Goal: Navigation & Orientation: Find specific page/section

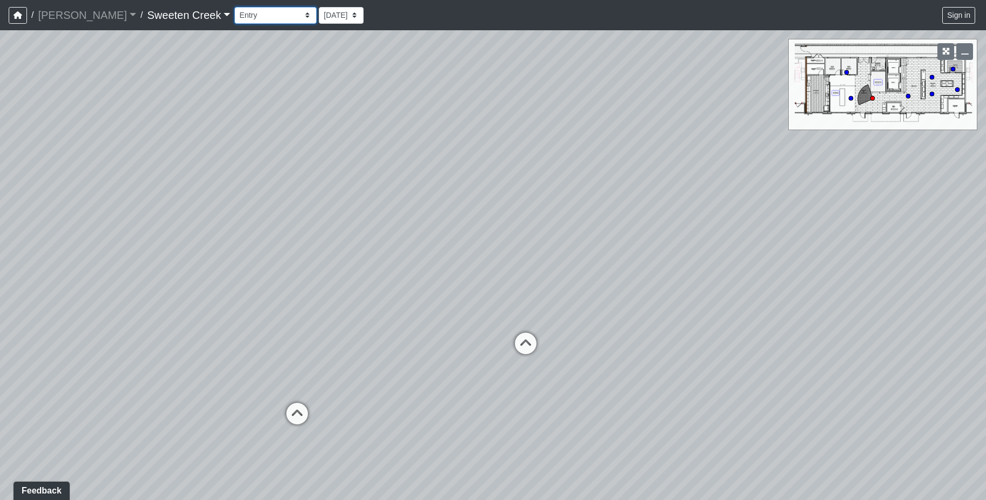
click at [260, 15] on select "Bistro Fitness - Hobby Booth Seating Counter Dining Dining 2 Elevators Elevator…" at bounding box center [275, 15] width 82 height 17
click at [234, 7] on select "Bistro Fitness - Hobby Booth Seating Counter Dining Dining 2 Elevators Elevator…" at bounding box center [275, 15] width 82 height 17
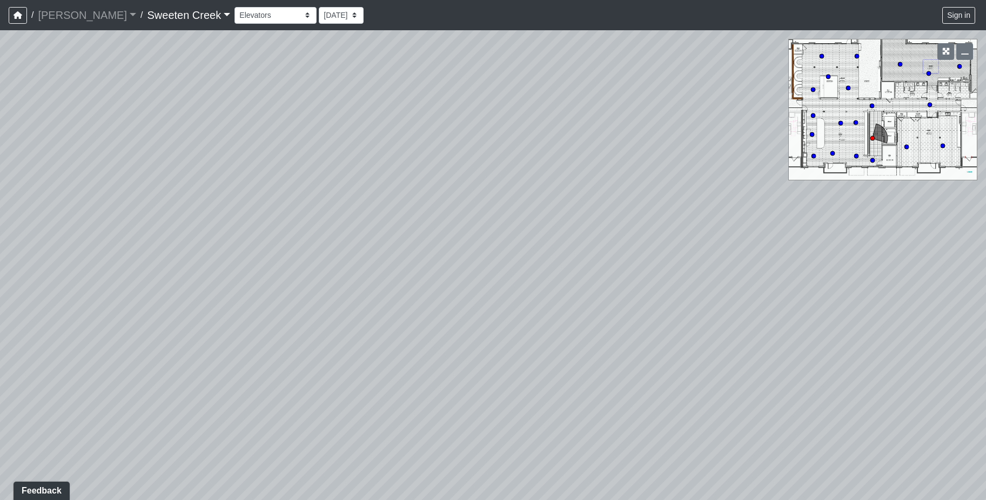
drag, startPoint x: 509, startPoint y: 271, endPoint x: -17, endPoint y: 252, distance: 527.0
click at [0, 252] on html "/ [PERSON_NAME] Loading... / Sweeten Creek Sweeten Creek Loading... [GEOGRAPHIC…" at bounding box center [493, 250] width 986 height 500
click at [965, 53] on icon "button" at bounding box center [965, 52] width 8 height 8
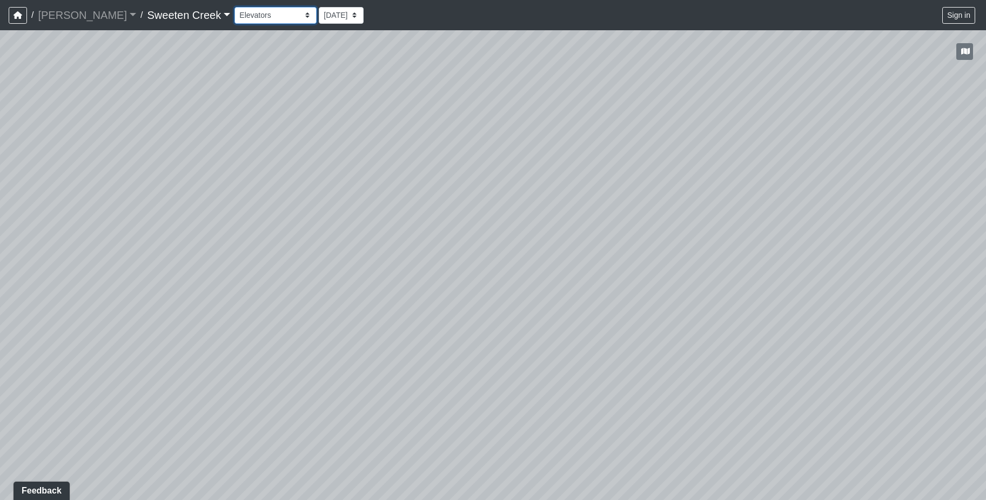
click at [263, 14] on select "Bistro Fitness - Hobby Booth Seating Counter Dining Dining 2 Elevators Elevator…" at bounding box center [275, 15] width 82 height 17
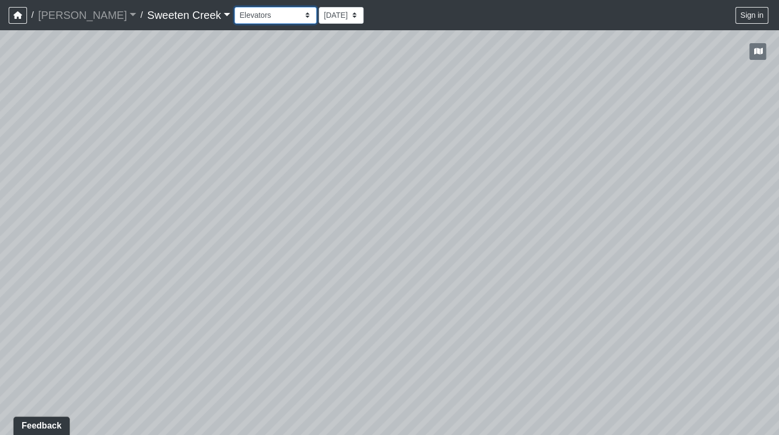
click at [257, 18] on select "Bistro Fitness - Hobby Booth Seating Counter Dining Dining 2 Elevators Elevator…" at bounding box center [275, 15] width 82 height 17
click at [234, 7] on select "Bistro Fitness - Hobby Booth Seating Counter Dining Dining 2 Elevators Elevator…" at bounding box center [275, 15] width 82 height 17
click at [260, 14] on select "Bistro Fitness - Hobby Booth Seating Counter Dining Dining 2 Elevators Elevator…" at bounding box center [275, 15] width 82 height 17
click at [234, 7] on select "Bistro Fitness - Hobby Booth Seating Counter Dining Dining 2 Elevators Elevator…" at bounding box center [275, 15] width 82 height 17
drag, startPoint x: 448, startPoint y: 244, endPoint x: 115, endPoint y: 159, distance: 343.5
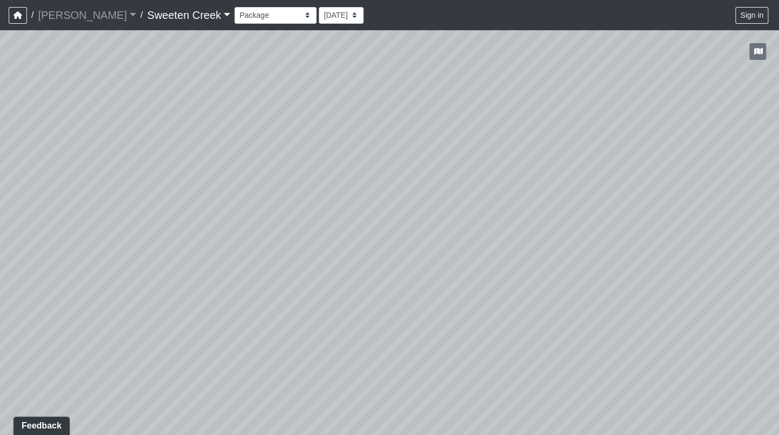
click at [115, 159] on div "Loading... Office Loading... Reception Loading... Mailroom - Elevator Lobby Loa…" at bounding box center [389, 232] width 779 height 405
drag, startPoint x: 314, startPoint y: 160, endPoint x: -22, endPoint y: 167, distance: 336.0
click at [0, 167] on html "/ [PERSON_NAME] Loading... / Sweeten Creek Sweeten Creek Loading... [GEOGRAPHIC…" at bounding box center [389, 217] width 779 height 435
click at [259, 12] on select "Bistro Fitness - Hobby Booth Seating Counter Dining Dining 2 Elevators Elevator…" at bounding box center [275, 15] width 82 height 17
click at [234, 7] on select "Bistro Fitness - Hobby Booth Seating Counter Dining Dining 2 Elevators Elevator…" at bounding box center [275, 15] width 82 height 17
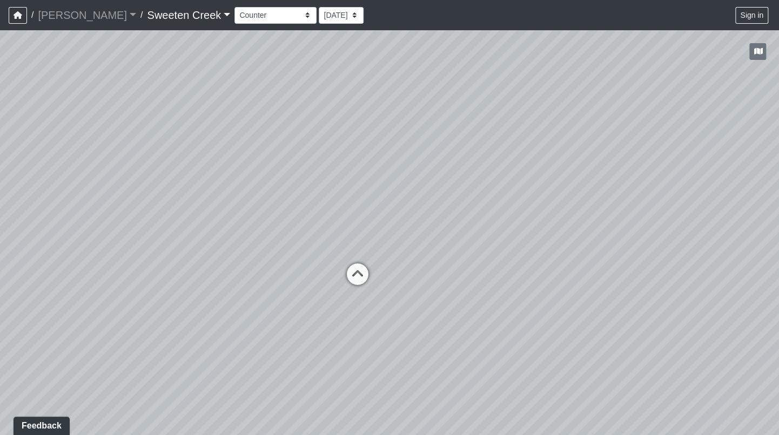
drag, startPoint x: 238, startPoint y: 285, endPoint x: 434, endPoint y: 208, distance: 210.3
click at [434, 208] on div "Loading... Office Loading... Reception Loading... Mailroom - Elevator Lobby Loa…" at bounding box center [389, 232] width 779 height 405
drag, startPoint x: 271, startPoint y: 231, endPoint x: 500, endPoint y: 211, distance: 229.9
click at [500, 211] on div "Loading... Office Loading... Reception Loading... Mailroom - Elevator Lobby Loa…" at bounding box center [389, 232] width 779 height 405
drag, startPoint x: 269, startPoint y: 241, endPoint x: 449, endPoint y: 205, distance: 184.1
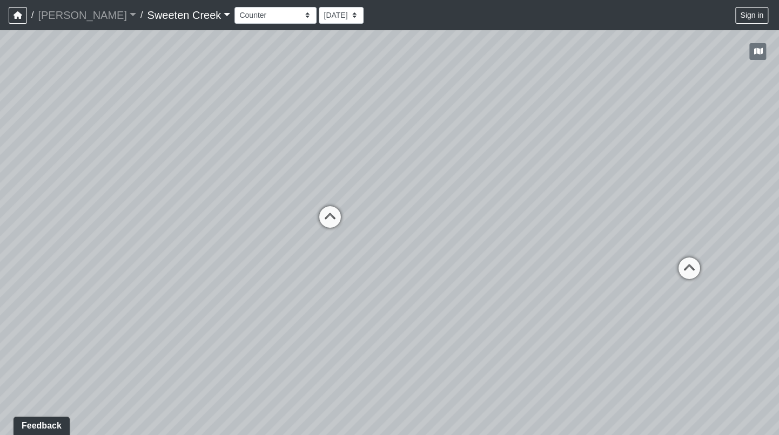
click at [449, 205] on div "Loading... Office Loading... Reception Loading... Mailroom - Elevator Lobby Loa…" at bounding box center [389, 232] width 779 height 405
click at [262, 15] on select "Bistro Fitness - Hobby Booth Seating Counter Dining Dining 2 Elevators Elevator…" at bounding box center [275, 15] width 82 height 17
click at [234, 7] on select "Bistro Fitness - Hobby Booth Seating Counter Dining Dining 2 Elevators Elevator…" at bounding box center [275, 15] width 82 height 17
drag, startPoint x: 460, startPoint y: 272, endPoint x: 297, endPoint y: 214, distance: 173.7
click at [297, 214] on div "Loading... Office Loading... Reception Loading... Mailroom - Elevator Lobby Loa…" at bounding box center [389, 232] width 779 height 405
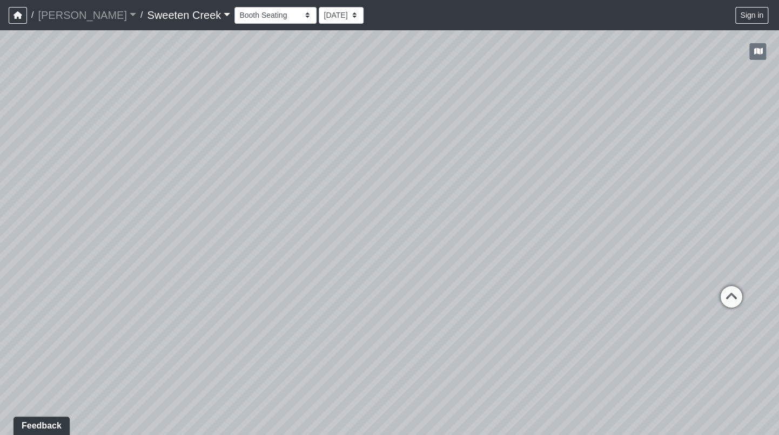
drag, startPoint x: 515, startPoint y: 277, endPoint x: 330, endPoint y: 226, distance: 191.4
click at [331, 224] on div "Loading... Office Loading... Reception Loading... Mailroom - Elevator Lobby Loa…" at bounding box center [389, 232] width 779 height 405
drag, startPoint x: 522, startPoint y: 264, endPoint x: 65, endPoint y: 232, distance: 457.5
click at [65, 231] on div "Loading... Office Loading... Reception Loading... Mailroom - Elevator Lobby Loa…" at bounding box center [389, 232] width 779 height 405
drag, startPoint x: 424, startPoint y: 242, endPoint x: 318, endPoint y: 227, distance: 107.4
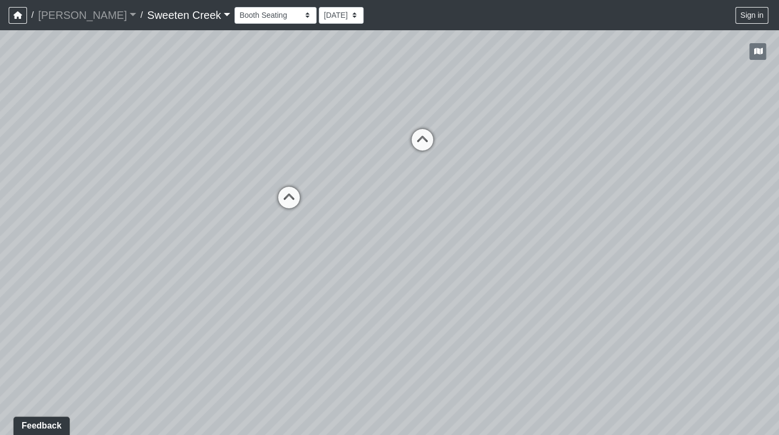
click at [318, 227] on div "Loading... Office Loading... Reception Loading... Mailroom - Elevator Lobby Loa…" at bounding box center [389, 232] width 779 height 405
drag, startPoint x: 465, startPoint y: 257, endPoint x: 155, endPoint y: 332, distance: 318.5
click at [155, 332] on div "Loading... Office Loading... Reception Loading... Mailroom - Elevator Lobby Loa…" at bounding box center [389, 232] width 779 height 405
drag, startPoint x: 308, startPoint y: 265, endPoint x: 147, endPoint y: 252, distance: 161.5
click at [147, 252] on div "Loading... Office Loading... Reception Loading... Mailroom - Elevator Lobby Loa…" at bounding box center [389, 232] width 779 height 405
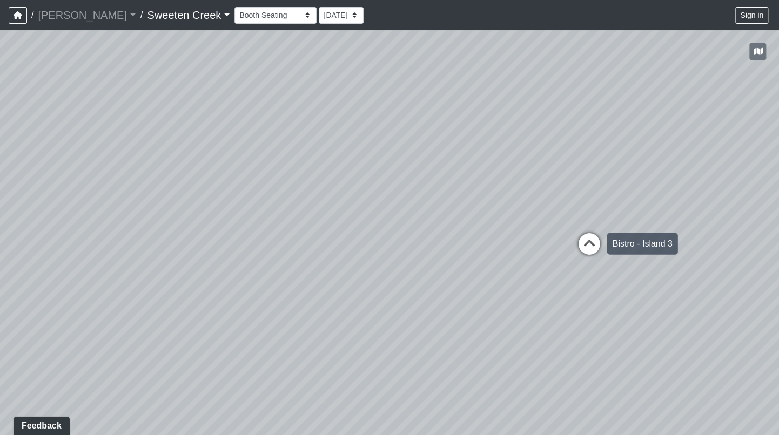
click at [594, 241] on icon at bounding box center [589, 249] width 32 height 32
drag, startPoint x: 614, startPoint y: 275, endPoint x: 557, endPoint y: 259, distance: 59.0
click at [557, 259] on div "Loading... Office Loading... Reception Loading... Mailroom - Elevator Lobby Loa…" at bounding box center [389, 232] width 779 height 405
drag, startPoint x: 589, startPoint y: 250, endPoint x: 565, endPoint y: 255, distance: 24.9
click at [564, 254] on div "Loading... Office Loading... Reception Loading... Mailroom - Elevator Lobby Loa…" at bounding box center [389, 232] width 779 height 405
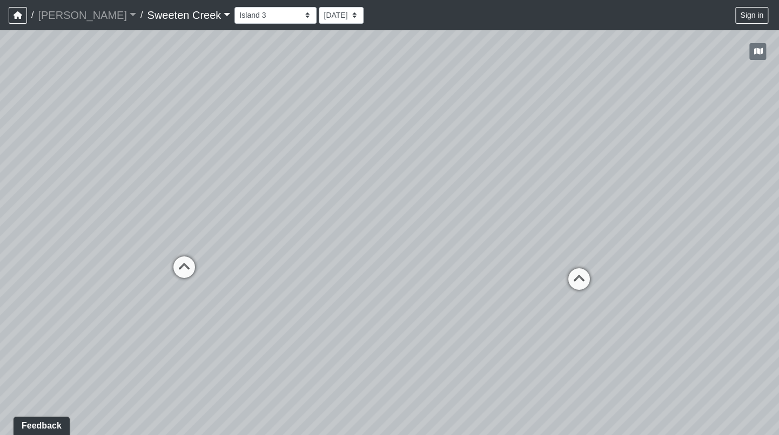
drag, startPoint x: 565, startPoint y: 267, endPoint x: 502, endPoint y: 263, distance: 63.3
click at [502, 263] on div "Loading... Office Loading... Reception Loading... Mailroom - Elevator Lobby Loa…" at bounding box center [389, 232] width 779 height 405
drag, startPoint x: 615, startPoint y: 218, endPoint x: 561, endPoint y: 196, distance: 58.6
click at [561, 196] on div "Loading... Office Loading... Reception Loading... Mailroom - Elevator Lobby Loa…" at bounding box center [389, 232] width 779 height 405
drag, startPoint x: 405, startPoint y: 193, endPoint x: 559, endPoint y: 179, distance: 155.1
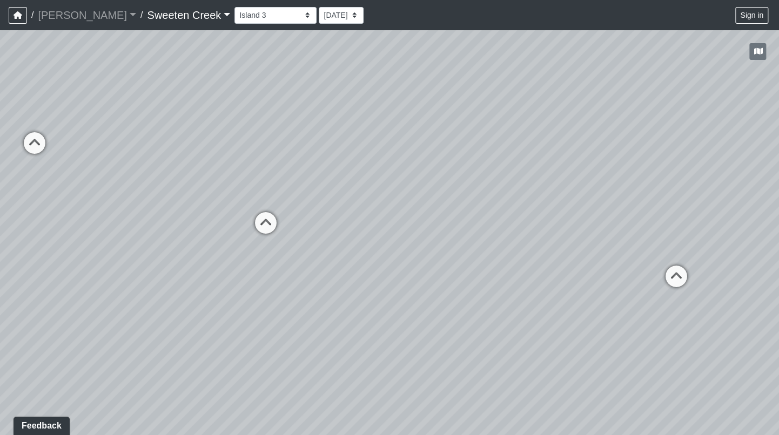
click at [559, 179] on div "Loading... Office Loading... Reception Loading... Mailroom - Elevator Lobby Loa…" at bounding box center [389, 232] width 779 height 405
click at [260, 16] on select "Bistro Fitness - Hobby Booth Seating Counter Dining Dining 2 Elevators Elevator…" at bounding box center [275, 15] width 82 height 17
click at [234, 7] on select "Bistro Fitness - Hobby Booth Seating Counter Dining Dining 2 Elevators Elevator…" at bounding box center [275, 15] width 82 height 17
drag, startPoint x: 456, startPoint y: 247, endPoint x: 350, endPoint y: 168, distance: 132.0
click at [350, 168] on div "Loading... Office Loading... Reception Loading... Mailroom - Elevator Lobby Loa…" at bounding box center [389, 232] width 779 height 405
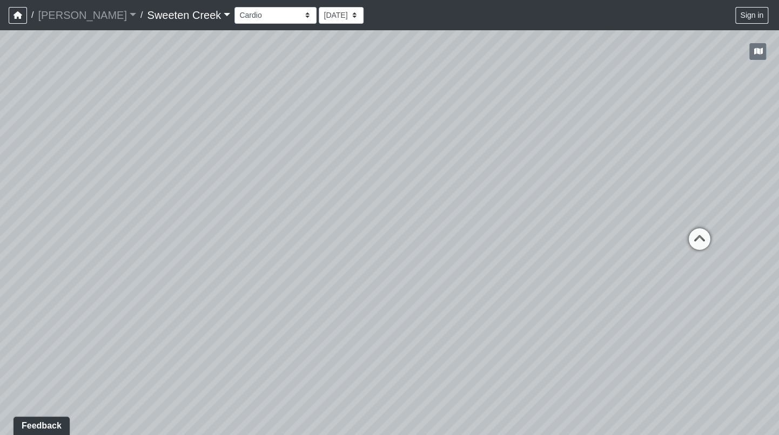
drag, startPoint x: 503, startPoint y: 246, endPoint x: 124, endPoint y: 219, distance: 380.2
click at [124, 219] on div "Loading... Office Loading... Reception Loading... Mailroom - Elevator Lobby Loa…" at bounding box center [389, 232] width 779 height 405
drag, startPoint x: 589, startPoint y: 211, endPoint x: 483, endPoint y: 211, distance: 106.4
click at [474, 226] on div "Loading... Office Loading... Reception Loading... Mailroom - Elevator Lobby Loa…" at bounding box center [389, 232] width 779 height 405
click at [569, 224] on icon at bounding box center [569, 233] width 32 height 32
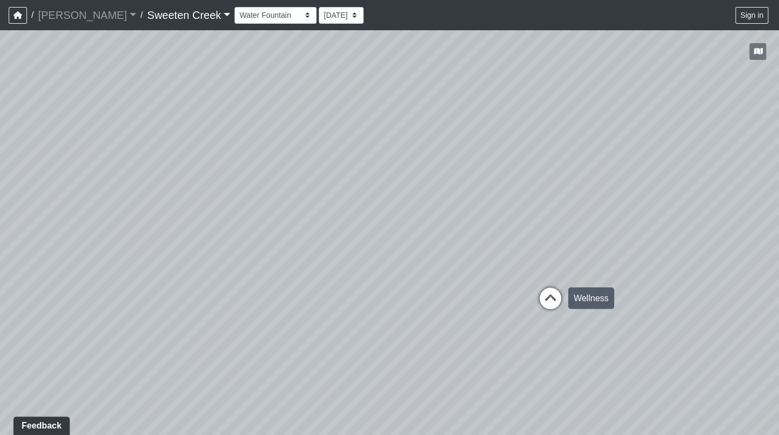
click at [555, 295] on icon at bounding box center [550, 303] width 32 height 32
drag, startPoint x: 313, startPoint y: 283, endPoint x: 461, endPoint y: 281, distance: 148.0
click at [461, 281] on div "Loading... Office Loading... Reception Loading... Mailroom - Elevator Lobby Loa…" at bounding box center [389, 232] width 779 height 405
drag, startPoint x: 432, startPoint y: 281, endPoint x: 619, endPoint y: 288, distance: 187.6
click at [619, 288] on div "Loading... Office Loading... Reception Loading... Mailroom - Elevator Lobby Loa…" at bounding box center [389, 232] width 779 height 405
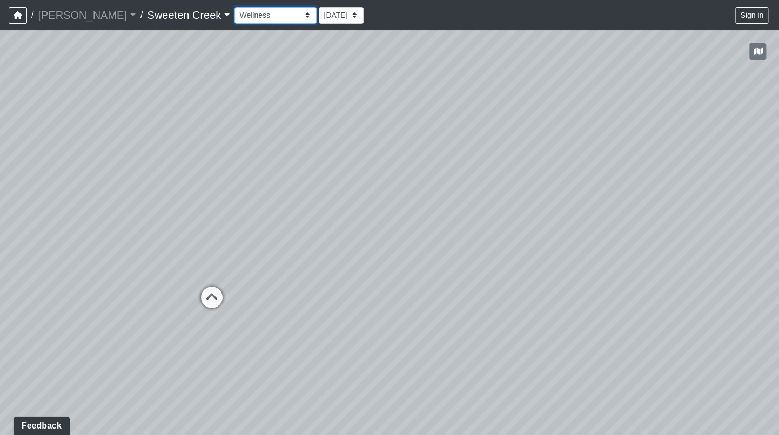
click at [255, 13] on select "Bistro Fitness - Hobby Booth Seating Counter Dining Dining 2 Elevators Elevator…" at bounding box center [275, 15] width 82 height 17
click at [234, 7] on select "Bistro Fitness - Hobby Booth Seating Counter Dining Dining 2 Elevators Elevator…" at bounding box center [275, 15] width 82 height 17
drag, startPoint x: 156, startPoint y: 275, endPoint x: 295, endPoint y: 247, distance: 142.0
click at [295, 247] on div "Loading... Office Loading... Reception Loading... Mailroom - Elevator Lobby Loa…" at bounding box center [389, 232] width 779 height 405
click at [179, 251] on icon at bounding box center [176, 257] width 32 height 32
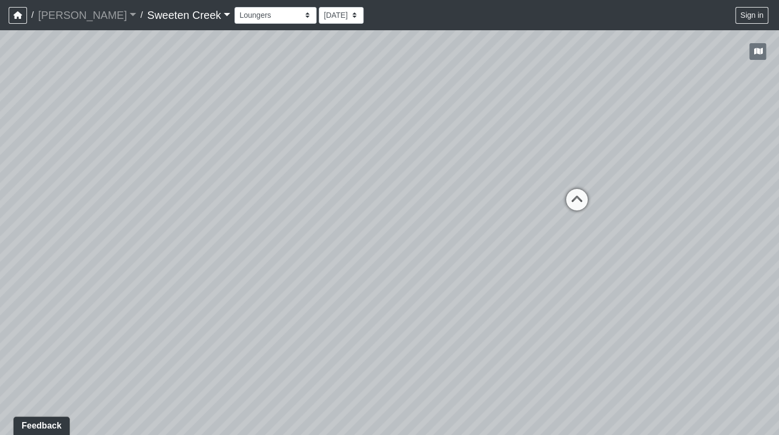
drag, startPoint x: 582, startPoint y: 322, endPoint x: 273, endPoint y: 244, distance: 318.1
click at [241, 229] on div "Loading... Office Loading... Reception Loading... Mailroom - Elevator Lobby Loa…" at bounding box center [389, 232] width 779 height 405
drag, startPoint x: 653, startPoint y: 304, endPoint x: 171, endPoint y: 271, distance: 483.5
click at [179, 270] on div "Loading... Office Loading... Reception Loading... Mailroom - Elevator Lobby Loa…" at bounding box center [389, 232] width 779 height 405
drag, startPoint x: 759, startPoint y: 328, endPoint x: 595, endPoint y: 321, distance: 164.9
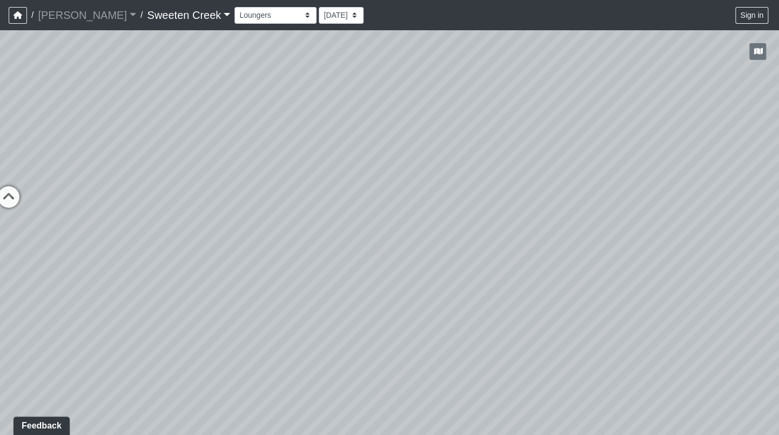
click at [595, 321] on div "Loading... Office Loading... Reception Loading... Mailroom - Elevator Lobby Loa…" at bounding box center [389, 232] width 779 height 405
drag, startPoint x: 490, startPoint y: 196, endPoint x: 365, endPoint y: 201, distance: 125.4
click at [365, 201] on div "Loading... Office Loading... Reception Loading... Mailroom - Elevator Lobby Loa…" at bounding box center [389, 232] width 779 height 405
click at [623, 187] on icon at bounding box center [624, 192] width 32 height 32
drag, startPoint x: 372, startPoint y: 193, endPoint x: 495, endPoint y: 171, distance: 124.7
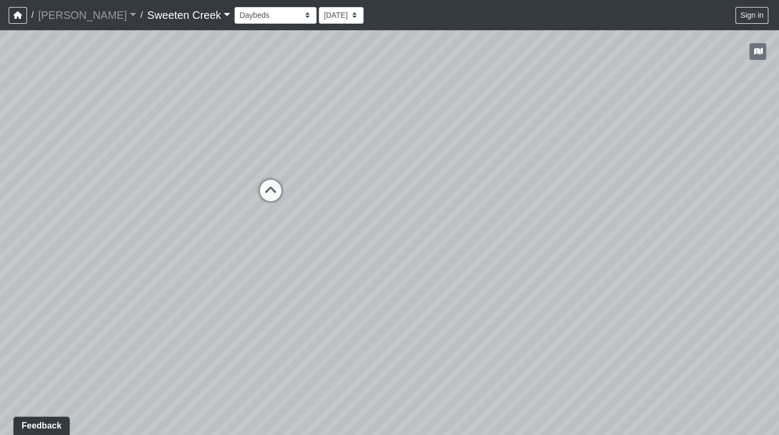
click at [595, 195] on div "Loading... Office Loading... Reception Loading... Mailroom - Elevator Lobby Loa…" at bounding box center [389, 232] width 779 height 405
drag, startPoint x: 456, startPoint y: 274, endPoint x: 718, endPoint y: 308, distance: 264.2
click at [718, 308] on div "Loading... Office Loading... Reception Loading... Mailroom - Elevator Lobby Loa…" at bounding box center [389, 232] width 779 height 405
drag, startPoint x: 616, startPoint y: 290, endPoint x: -28, endPoint y: 299, distance: 643.9
click at [0, 299] on html "/ [PERSON_NAME] Loading... / Sweeten Creek Sweeten Creek Loading... [GEOGRAPHIC…" at bounding box center [389, 217] width 779 height 435
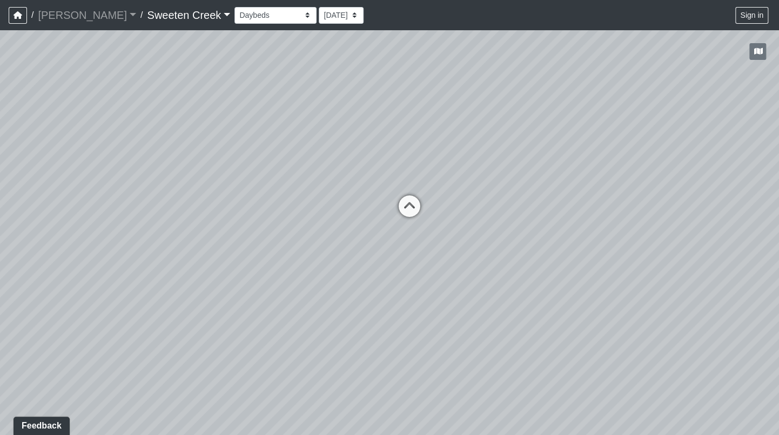
drag, startPoint x: 773, startPoint y: 263, endPoint x: 470, endPoint y: 270, distance: 303.1
click at [470, 270] on div "Loading... Office Loading... Reception Loading... Mailroom - Elevator Lobby Loa…" at bounding box center [389, 232] width 779 height 405
click at [408, 202] on icon at bounding box center [409, 212] width 32 height 32
click at [456, 183] on icon at bounding box center [458, 185] width 32 height 32
drag, startPoint x: 567, startPoint y: 234, endPoint x: 314, endPoint y: 246, distance: 253.1
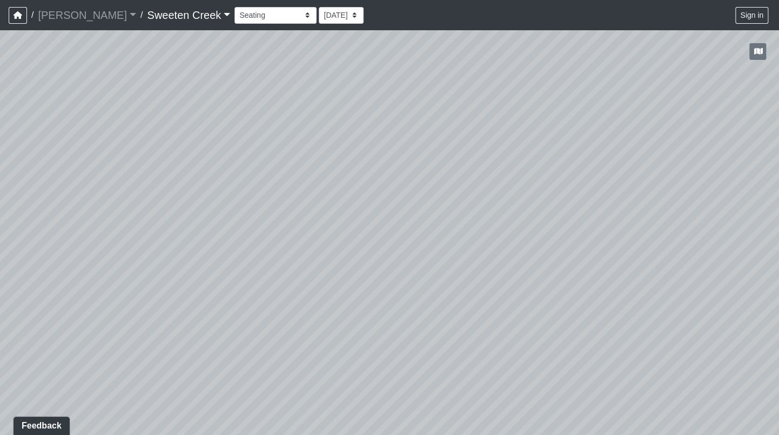
click at [314, 245] on div "Loading... Office Loading... Reception Loading... Mailroom - Elevator Lobby Loa…" at bounding box center [389, 232] width 779 height 405
drag, startPoint x: 290, startPoint y: 232, endPoint x: -4, endPoint y: 249, distance: 294.3
click at [0, 249] on html "/ [PERSON_NAME] Loading... / Sweeten Creek Sweeten Creek Loading... [GEOGRAPHIC…" at bounding box center [389, 217] width 779 height 435
drag, startPoint x: 608, startPoint y: 285, endPoint x: 420, endPoint y: 273, distance: 188.3
click at [420, 273] on div "Loading... Office Loading... Reception Loading... Mailroom - Elevator Lobby Loa…" at bounding box center [389, 232] width 779 height 405
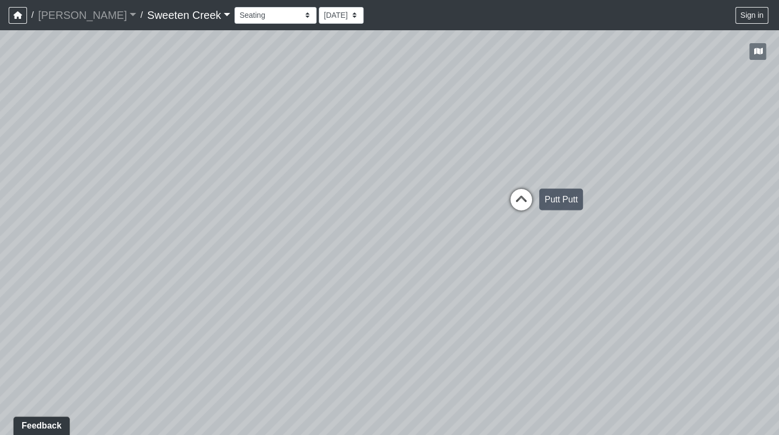
click at [523, 195] on icon at bounding box center [521, 205] width 32 height 32
drag, startPoint x: 217, startPoint y: 237, endPoint x: 286, endPoint y: 103, distance: 151.2
click at [351, 200] on div "Loading... Office Loading... Reception Loading... Mailroom - Elevator Lobby Loa…" at bounding box center [389, 232] width 779 height 405
click at [261, 13] on select "Bistro Fitness - Hobby Booth Seating Counter Dining Dining 2 Elevators Elevator…" at bounding box center [275, 15] width 82 height 17
drag, startPoint x: 462, startPoint y: 258, endPoint x: 708, endPoint y: 219, distance: 248.9
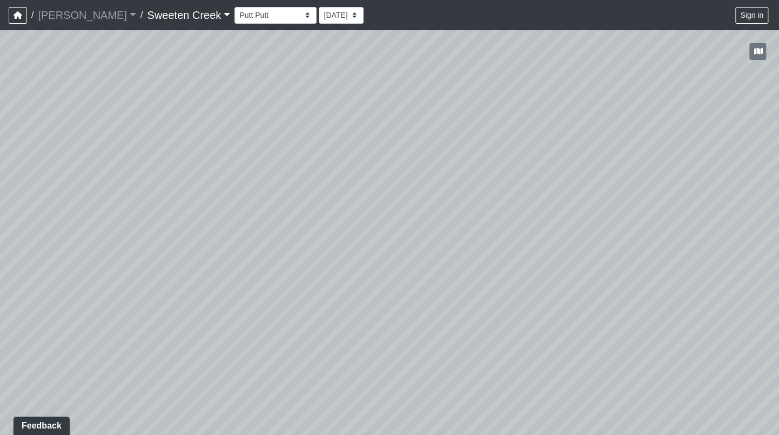
click at [708, 219] on div "Loading... Office Loading... Reception Loading... Mailroom - Elevator Lobby Loa…" at bounding box center [389, 232] width 779 height 405
drag, startPoint x: 58, startPoint y: 137, endPoint x: 396, endPoint y: 150, distance: 338.4
click at [396, 150] on div "Loading... Office Loading... Reception Loading... Mailroom - Elevator Lobby Loa…" at bounding box center [389, 232] width 779 height 405
drag, startPoint x: 140, startPoint y: 163, endPoint x: 339, endPoint y: 153, distance: 199.5
click at [339, 153] on div "Loading... Office Loading... Reception Loading... Mailroom - Elevator Lobby Loa…" at bounding box center [389, 232] width 779 height 405
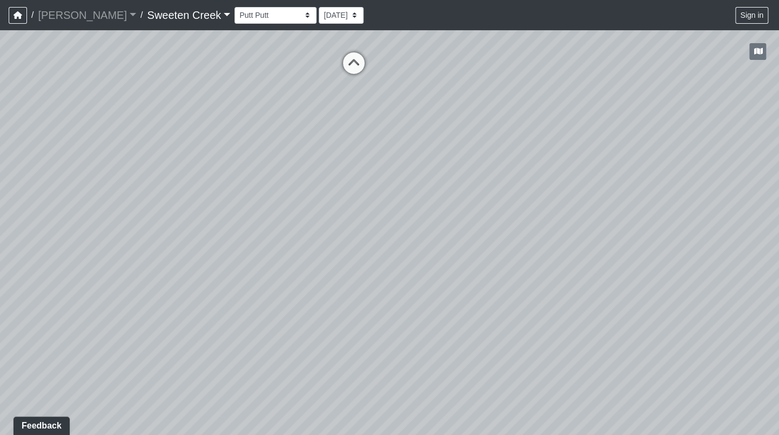
drag, startPoint x: 353, startPoint y: 212, endPoint x: 474, endPoint y: 189, distance: 123.1
click at [474, 189] on div "Loading... Office Loading... Reception Loading... Mailroom - Elevator Lobby Loa…" at bounding box center [389, 232] width 779 height 405
drag, startPoint x: 399, startPoint y: 96, endPoint x: 385, endPoint y: 91, distance: 14.9
click at [396, 130] on div "Loading... Office Loading... Reception Loading... Mailroom - Elevator Lobby Loa…" at bounding box center [389, 232] width 779 height 405
click at [359, 102] on icon at bounding box center [354, 106] width 32 height 32
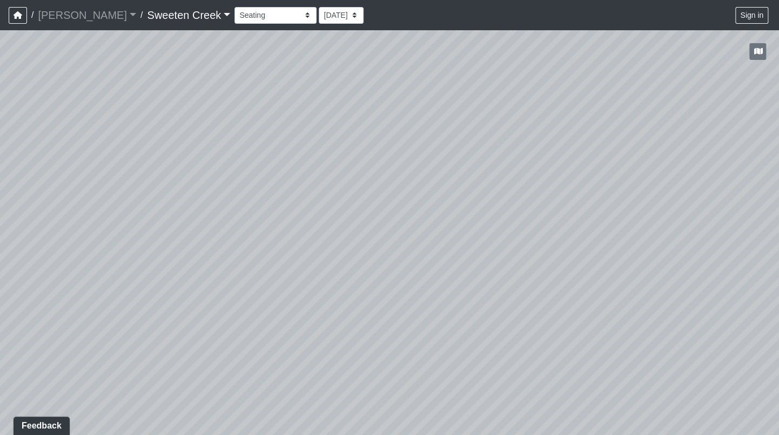
drag, startPoint x: 295, startPoint y: 159, endPoint x: -28, endPoint y: 199, distance: 325.5
click at [0, 199] on html "/ [PERSON_NAME] Loading... / Sweeten Creek Sweeten Creek Loading... [GEOGRAPHIC…" at bounding box center [389, 217] width 779 height 435
drag, startPoint x: 494, startPoint y: 229, endPoint x: -28, endPoint y: 248, distance: 521.6
click at [0, 248] on html "/ [PERSON_NAME] Loading... / Sweeten Creek Sweeten Creek Loading... [GEOGRAPHIC…" at bounding box center [389, 217] width 779 height 435
drag, startPoint x: 433, startPoint y: 205, endPoint x: -12, endPoint y: 209, distance: 444.5
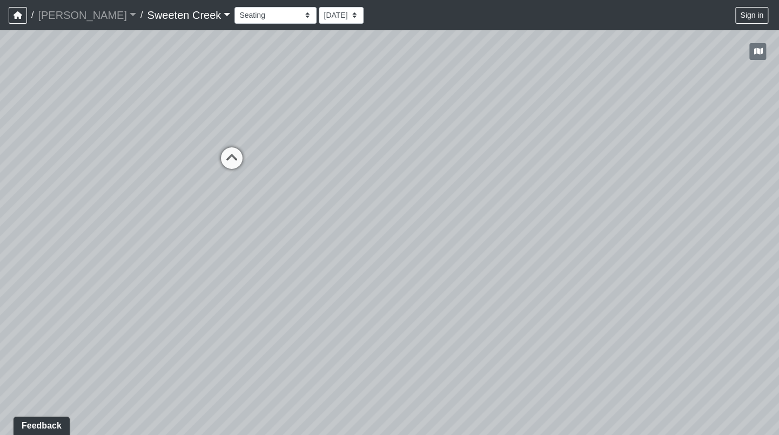
click at [0, 209] on html "/ [PERSON_NAME] Loading... / Sweeten Creek Sweeten Creek Loading... [GEOGRAPHIC…" at bounding box center [389, 217] width 779 height 435
click at [0, 204] on html "/ [PERSON_NAME] Loading... / Sweeten Creek Sweeten Creek Loading... [GEOGRAPHIC…" at bounding box center [389, 217] width 779 height 435
drag, startPoint x: 499, startPoint y: 161, endPoint x: 391, endPoint y: 141, distance: 110.0
click at [396, 145] on div "Loading... Office Loading... Reception Loading... Mailroom - Elevator Lobby Loa…" at bounding box center [389, 232] width 779 height 405
click at [260, 16] on select "Bistro Fitness - Hobby Booth Seating Counter Dining Dining 2 Elevators Elevator…" at bounding box center [275, 15] width 82 height 17
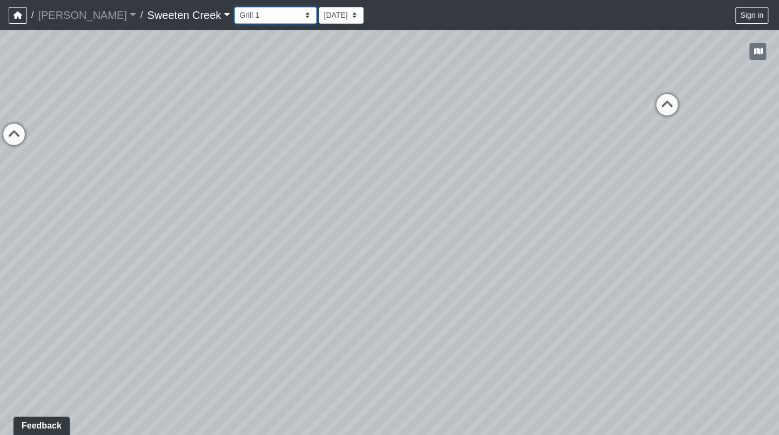
click at [234, 7] on select "Bistro Fitness - Hobby Booth Seating Counter Dining Dining 2 Elevators Elevator…" at bounding box center [275, 15] width 82 height 17
drag, startPoint x: 407, startPoint y: 258, endPoint x: 582, endPoint y: 192, distance: 187.5
click at [582, 192] on div "Loading... Office Loading... Reception Loading... Mailroom - Elevator Lobby Loa…" at bounding box center [389, 232] width 779 height 405
drag, startPoint x: 351, startPoint y: 196, endPoint x: 668, endPoint y: 161, distance: 319.5
click at [669, 160] on div "Loading... Office Loading... Reception Loading... Mailroom - Elevator Lobby Loa…" at bounding box center [389, 232] width 779 height 405
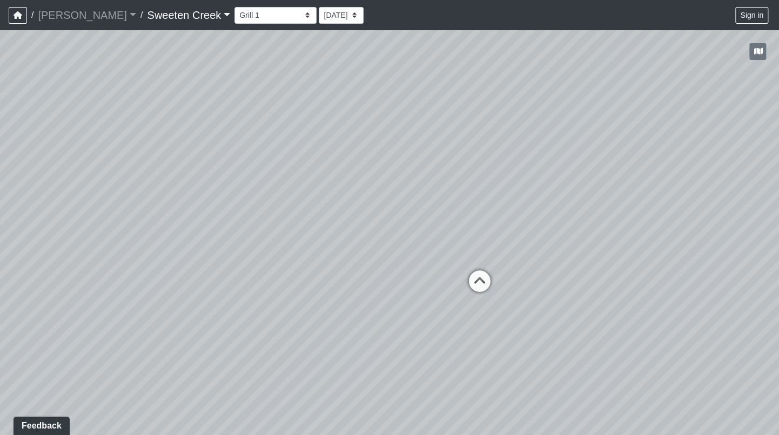
drag, startPoint x: 381, startPoint y: 150, endPoint x: 546, endPoint y: 194, distance: 171.1
click at [697, 179] on div "Loading... Office Loading... Reception Loading... Mailroom - Elevator Lobby Loa…" at bounding box center [389, 232] width 779 height 405
drag, startPoint x: 235, startPoint y: 225, endPoint x: 372, endPoint y: 209, distance: 138.1
click at [427, 204] on div "Loading... Office Loading... Reception Loading... Mailroom - Elevator Lobby Loa…" at bounding box center [389, 232] width 779 height 405
drag, startPoint x: 532, startPoint y: 329, endPoint x: 392, endPoint y: 320, distance: 140.8
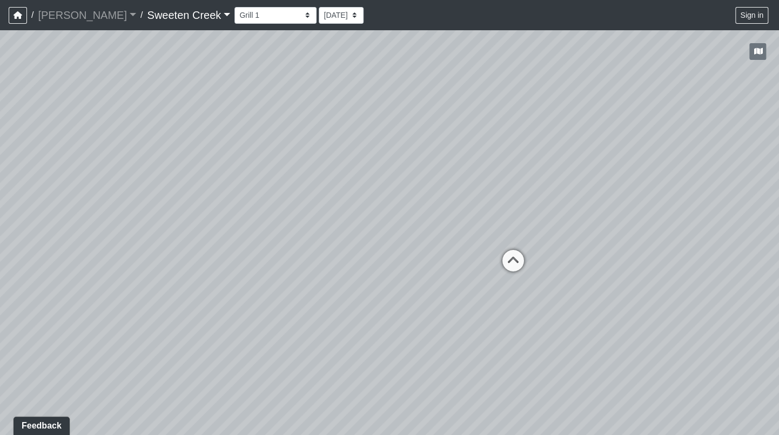
click at [392, 320] on div "Loading... Office Loading... Reception Loading... Mailroom - Elevator Lobby Loa…" at bounding box center [389, 232] width 779 height 405
click at [517, 257] on icon at bounding box center [513, 266] width 32 height 32
drag, startPoint x: 326, startPoint y: 226, endPoint x: 487, endPoint y: 270, distance: 166.1
click at [701, 284] on div "Loading... Office Loading... Reception Loading... Mailroom - Elevator Lobby Loa…" at bounding box center [389, 232] width 779 height 405
click at [340, 254] on icon at bounding box center [341, 264] width 32 height 32
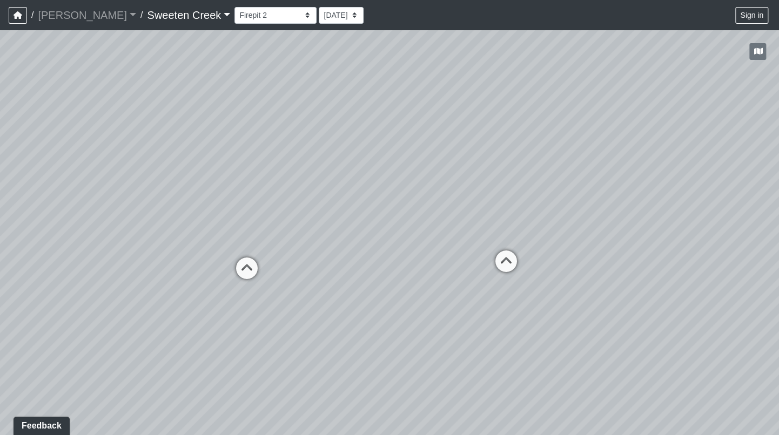
drag, startPoint x: 471, startPoint y: 293, endPoint x: 21, endPoint y: 272, distance: 450.4
click at [21, 272] on div "Loading... Office Loading... Reception Loading... Mailroom - Elevator Lobby Loa…" at bounding box center [389, 232] width 779 height 405
click at [246, 269] on icon at bounding box center [247, 274] width 32 height 32
drag, startPoint x: 329, startPoint y: 254, endPoint x: 260, endPoint y: 259, distance: 69.3
click at [260, 259] on div "Loading... Office Loading... Reception Loading... Mailroom - Elevator Lobby Loa…" at bounding box center [389, 232] width 779 height 405
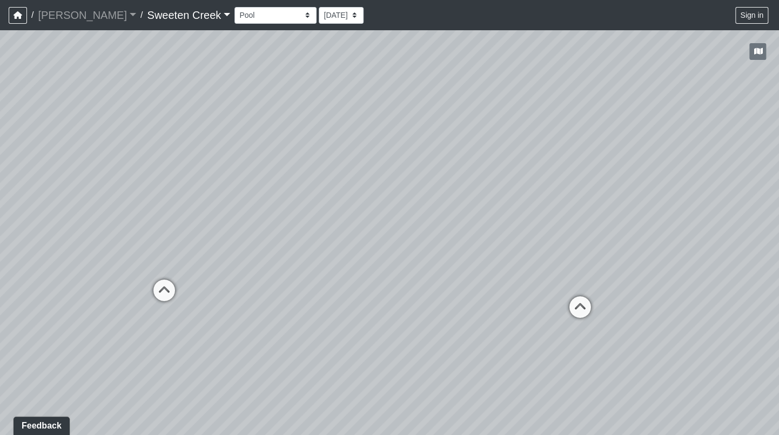
drag, startPoint x: 76, startPoint y: 194, endPoint x: 326, endPoint y: 232, distance: 252.9
click at [326, 232] on div "Loading... Office Loading... Reception Loading... Mailroom - Elevator Lobby Loa…" at bounding box center [389, 232] width 779 height 405
drag, startPoint x: 539, startPoint y: 372, endPoint x: 776, endPoint y: 295, distance: 249.6
click at [776, 295] on div "Loading... Office Loading... Reception Loading... Mailroom - Elevator Lobby Loa…" at bounding box center [389, 232] width 779 height 405
drag, startPoint x: 293, startPoint y: 191, endPoint x: 622, endPoint y: 211, distance: 330.1
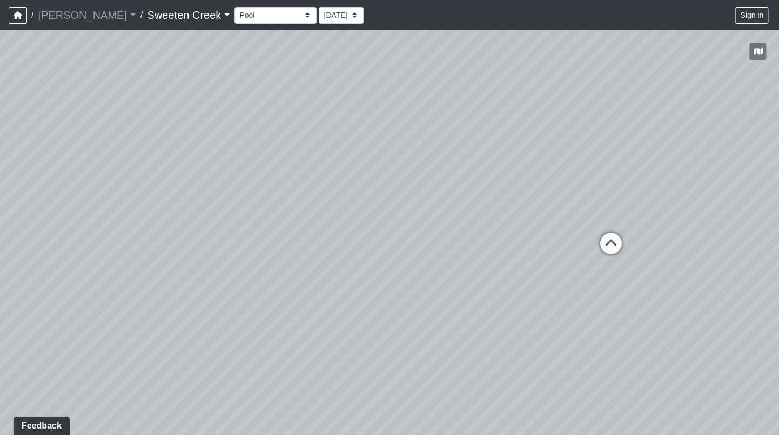
click at [622, 211] on div "Loading... Office Loading... Reception Loading... Mailroom - Elevator Lobby Loa…" at bounding box center [389, 232] width 779 height 405
drag, startPoint x: 163, startPoint y: 176, endPoint x: 343, endPoint y: 193, distance: 181.3
click at [344, 192] on div "Loading... Office Loading... Reception Loading... Mailroom - Elevator Lobby Loa…" at bounding box center [389, 232] width 779 height 405
click at [263, 14] on select "Bistro Fitness - Hobby Booth Seating Counter Dining Dining 2 Elevators Elevator…" at bounding box center [275, 15] width 82 height 17
click at [234, 7] on select "Bistro Fitness - Hobby Booth Seating Counter Dining Dining 2 Elevators Elevator…" at bounding box center [275, 15] width 82 height 17
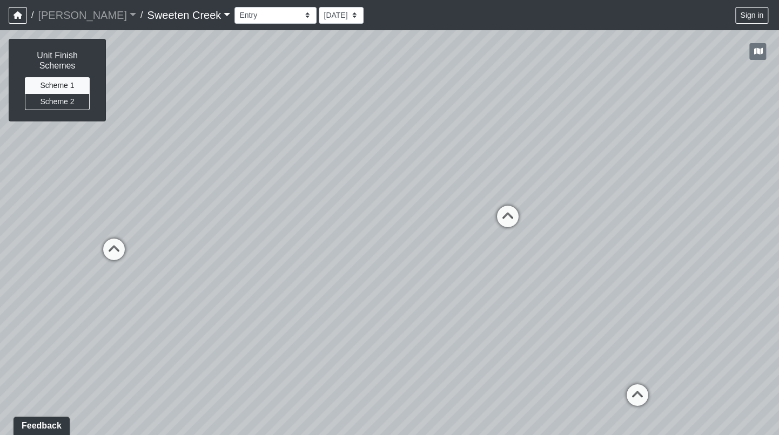
drag, startPoint x: 125, startPoint y: 214, endPoint x: 143, endPoint y: 212, distance: 17.4
drag, startPoint x: 143, startPoint y: 212, endPoint x: 264, endPoint y: 16, distance: 230.7
click at [264, 16] on select "Bistro Fitness - Hobby Booth Seating Counter Dining Dining 2 Elevators Elevator…" at bounding box center [275, 15] width 82 height 17
click at [234, 7] on select "Bistro Fitness - Hobby Booth Seating Counter Dining Dining 2 Elevators Elevator…" at bounding box center [275, 15] width 82 height 17
click at [444, 102] on div "Loading... Office Loading... Reception Loading... Mailroom - Elevator Lobby Loa…" at bounding box center [389, 232] width 779 height 405
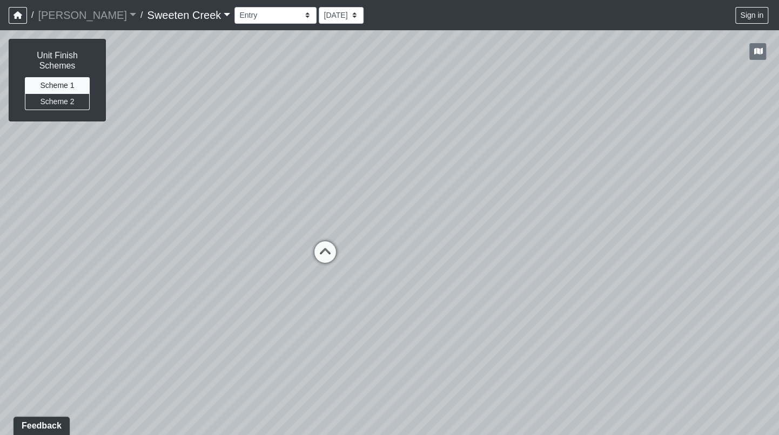
drag, startPoint x: 433, startPoint y: 104, endPoint x: 618, endPoint y: 137, distance: 188.7
click at [677, 118] on div "Loading... Office Loading... Reception Loading... Mailroom - Elevator Lobby Loa…" at bounding box center [389, 232] width 779 height 405
drag, startPoint x: 185, startPoint y: 144, endPoint x: 501, endPoint y: 167, distance: 316.3
click at [502, 165] on div "Loading... Office Loading... Reception Loading... Mailroom - Elevator Lobby Loa…" at bounding box center [389, 232] width 779 height 405
drag, startPoint x: 140, startPoint y: 215, endPoint x: 254, endPoint y: 116, distance: 151.6
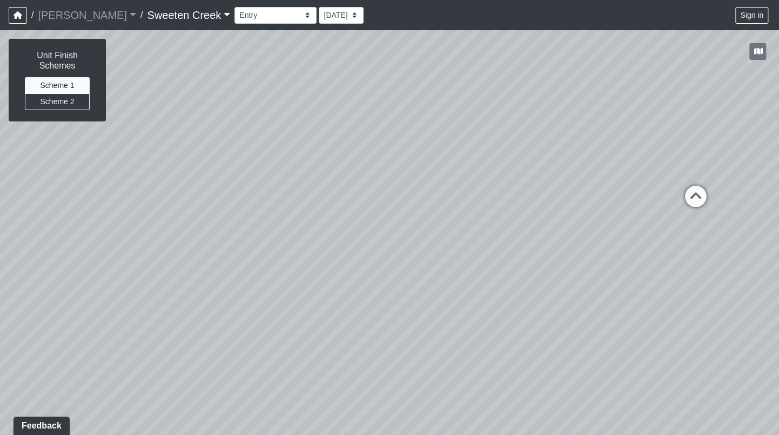
click at [254, 116] on div "Loading... Office Loading... Reception Loading... Mailroom - Elevator Lobby Loa…" at bounding box center [389, 232] width 779 height 405
drag, startPoint x: 394, startPoint y: 270, endPoint x: 297, endPoint y: 260, distance: 98.3
click at [297, 260] on div "Loading... Office Loading... Reception Loading... Mailroom - Elevator Lobby Loa…" at bounding box center [389, 232] width 779 height 405
drag, startPoint x: 258, startPoint y: 258, endPoint x: 571, endPoint y: 227, distance: 314.8
click at [571, 227] on div "Loading... Office Loading... Reception Loading... Mailroom - Elevator Lobby Loa…" at bounding box center [389, 232] width 779 height 405
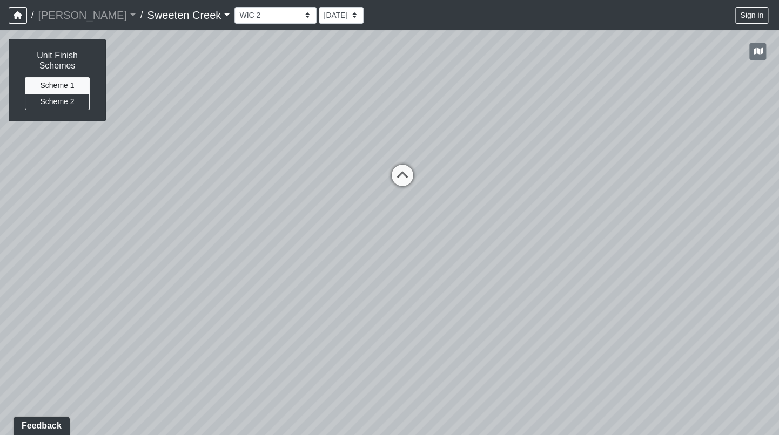
drag, startPoint x: 300, startPoint y: 246, endPoint x: -28, endPoint y: 181, distance: 333.7
click at [0, 181] on html "/ [PERSON_NAME] Loading... / Sweeten Creek Sweeten Creek Loading... [GEOGRAPHIC…" at bounding box center [389, 217] width 779 height 435
click at [262, 18] on select "Bistro Fitness - Hobby Booth Seating Counter Dining Dining 2 Elevators Elevator…" at bounding box center [275, 15] width 82 height 17
click at [234, 7] on select "Bistro Fitness - Hobby Booth Seating Counter Dining Dining 2 Elevators Elevator…" at bounding box center [275, 15] width 82 height 17
drag, startPoint x: 428, startPoint y: 347, endPoint x: 354, endPoint y: 320, distance: 78.6
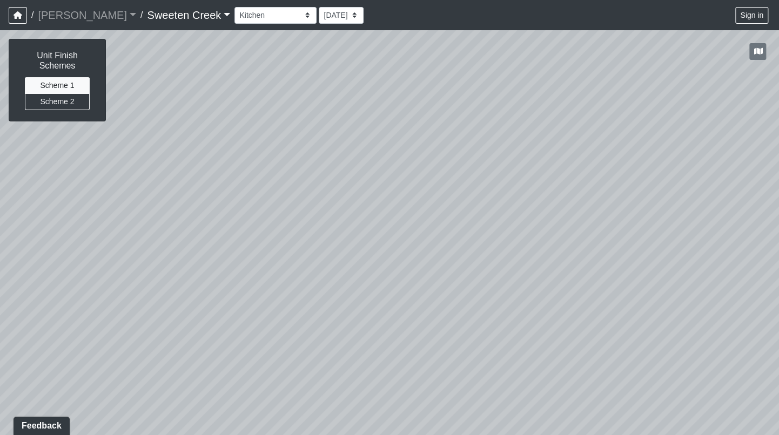
click at [354, 320] on div "Loading... Office Loading... Reception Loading... Mailroom - Elevator Lobby Loa…" at bounding box center [389, 232] width 779 height 405
click at [262, 15] on select "Bistro Fitness - Hobby Booth Seating Counter Dining Dining 2 Elevators Elevator…" at bounding box center [275, 15] width 82 height 17
click at [234, 7] on select "Bistro Fitness - Hobby Booth Seating Counter Dining Dining 2 Elevators Elevator…" at bounding box center [275, 15] width 82 height 17
drag, startPoint x: 394, startPoint y: 255, endPoint x: 564, endPoint y: 250, distance: 170.7
click at [564, 250] on div "Loading... Office Loading... Reception Loading... Mailroom - Elevator Lobby Loa…" at bounding box center [389, 232] width 779 height 405
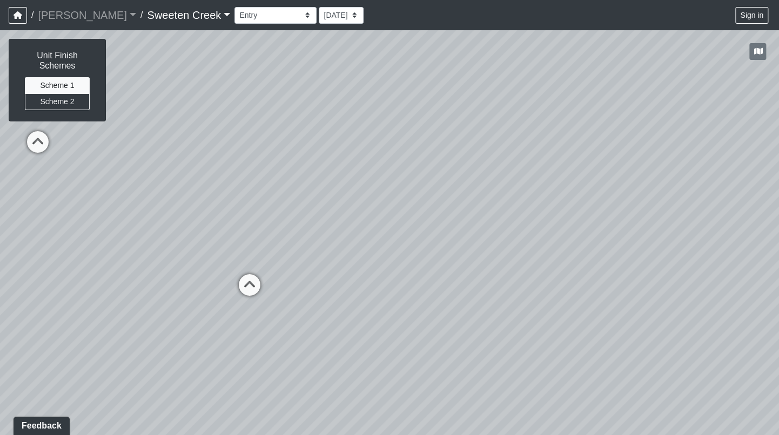
drag, startPoint x: 668, startPoint y: 338, endPoint x: -28, endPoint y: 257, distance: 699.8
click at [0, 257] on html "/ [PERSON_NAME] Loading... / Sweeten Creek Sweeten Creek Loading... [GEOGRAPHIC…" at bounding box center [389, 217] width 779 height 435
click at [251, 280] on icon at bounding box center [249, 290] width 32 height 32
drag, startPoint x: 115, startPoint y: 253, endPoint x: 437, endPoint y: 228, distance: 322.9
click at [437, 228] on div "Loading... Office Loading... Reception Loading... Mailroom - Elevator Lobby Loa…" at bounding box center [389, 232] width 779 height 405
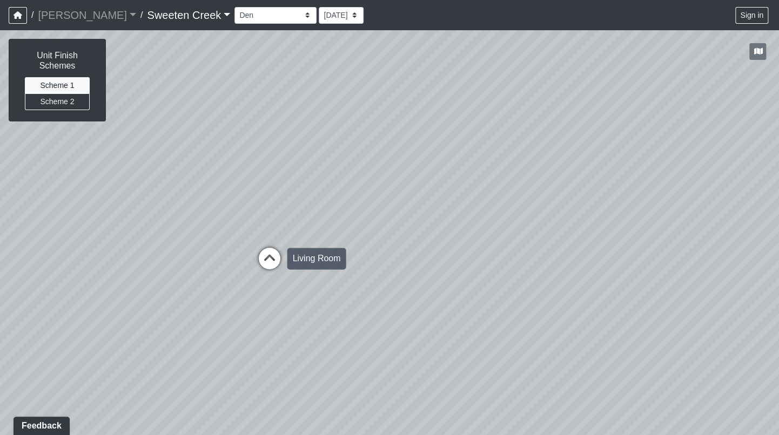
click at [268, 262] on icon at bounding box center [269, 264] width 32 height 32
drag, startPoint x: 475, startPoint y: 297, endPoint x: 117, endPoint y: 373, distance: 366.5
click at [4, 389] on div "Loading... Office Loading... Reception Loading... Mailroom - Elevator Lobby Loa…" at bounding box center [389, 232] width 779 height 405
drag, startPoint x: 737, startPoint y: 210, endPoint x: 435, endPoint y: 186, distance: 302.4
click at [435, 186] on div "Loading... Office Loading... Reception Loading... Mailroom - Elevator Lobby Loa…" at bounding box center [389, 232] width 779 height 405
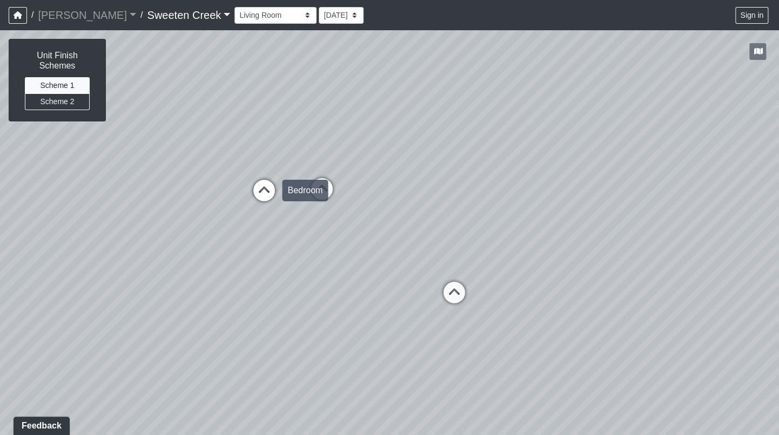
click at [267, 187] on icon at bounding box center [264, 196] width 32 height 32
drag, startPoint x: 280, startPoint y: 235, endPoint x: 504, endPoint y: 372, distance: 262.2
click at [504, 372] on div "Loading... Office Loading... Reception Loading... Mailroom - Elevator Lobby Loa…" at bounding box center [389, 232] width 779 height 405
drag, startPoint x: 342, startPoint y: 306, endPoint x: 232, endPoint y: 271, distance: 115.5
click at [116, 288] on div "Loading... Office Loading... Reception Loading... Mailroom - Elevator Lobby Loa…" at bounding box center [389, 232] width 779 height 405
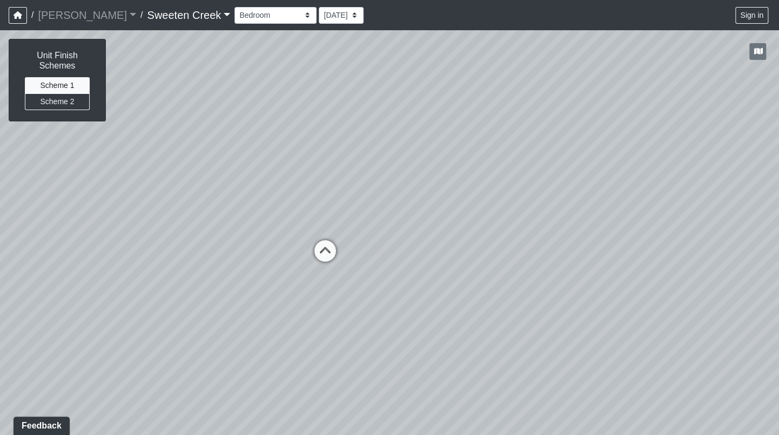
drag, startPoint x: 250, startPoint y: 273, endPoint x: 59, endPoint y: 228, distance: 196.4
click at [15, 240] on div "Loading... Office Loading... Reception Loading... Mailroom - Elevator Lobby Loa…" at bounding box center [389, 232] width 779 height 405
click at [320, 243] on icon at bounding box center [318, 257] width 32 height 32
drag, startPoint x: 453, startPoint y: 292, endPoint x: 629, endPoint y: 217, distance: 190.7
click at [652, 208] on div "Loading... Office Loading... Reception Loading... Mailroom - Elevator Lobby Loa…" at bounding box center [389, 232] width 779 height 405
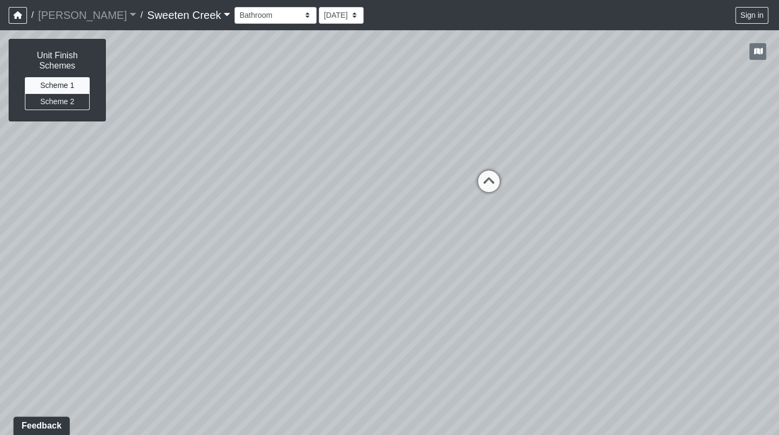
drag, startPoint x: 389, startPoint y: 237, endPoint x: -28, endPoint y: 227, distance: 417.1
click at [0, 227] on html "/ [PERSON_NAME] Loading... / Sweeten Creek Sweeten Creek Loading... [GEOGRAPHIC…" at bounding box center [389, 217] width 779 height 435
click at [495, 180] on icon at bounding box center [489, 186] width 32 height 32
drag, startPoint x: 381, startPoint y: 262, endPoint x: 429, endPoint y: 189, distance: 87.3
click at [395, 198] on div "Loading... Office Loading... Reception Loading... Mailroom - Elevator Lobby Loa…" at bounding box center [389, 232] width 779 height 405
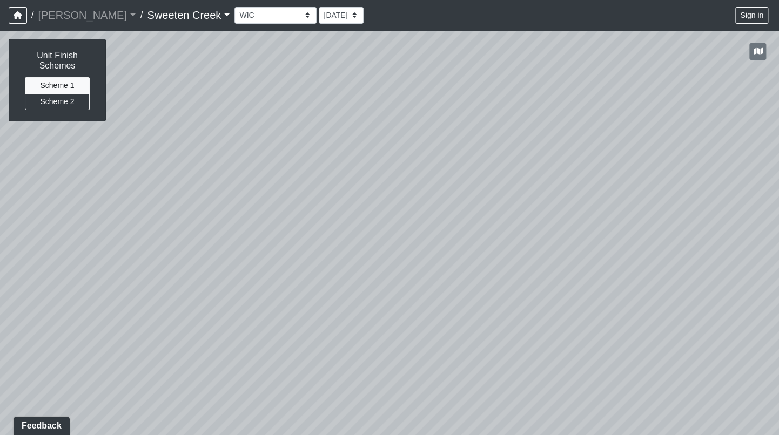
drag, startPoint x: 560, startPoint y: 183, endPoint x: 346, endPoint y: 237, distance: 220.6
click at [117, 263] on div "Loading... Office Loading... Reception Loading... Mailroom - Elevator Lobby Loa…" at bounding box center [389, 232] width 779 height 405
drag, startPoint x: 422, startPoint y: 233, endPoint x: 223, endPoint y: 210, distance: 200.7
click at [223, 210] on div "Loading... Office Loading... Reception Loading... Mailroom - Elevator Lobby Loa…" at bounding box center [389, 232] width 779 height 405
drag, startPoint x: 603, startPoint y: 239, endPoint x: 131, endPoint y: 285, distance: 474.3
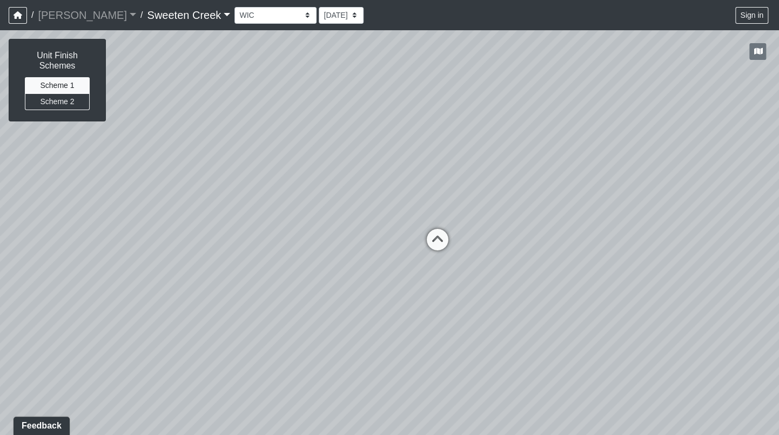
click at [131, 285] on div "Loading... Office Loading... Reception Loading... Mailroom - Elevator Lobby Loa…" at bounding box center [389, 232] width 779 height 405
drag, startPoint x: 625, startPoint y: 246, endPoint x: 281, endPoint y: 253, distance: 343.6
click at [369, 257] on div "Loading... Office Loading... Reception Loading... Mailroom - Elevator Lobby Loa…" at bounding box center [389, 232] width 779 height 405
click at [203, 264] on icon at bounding box center [201, 267] width 32 height 32
click at [231, 234] on icon at bounding box center [234, 242] width 32 height 32
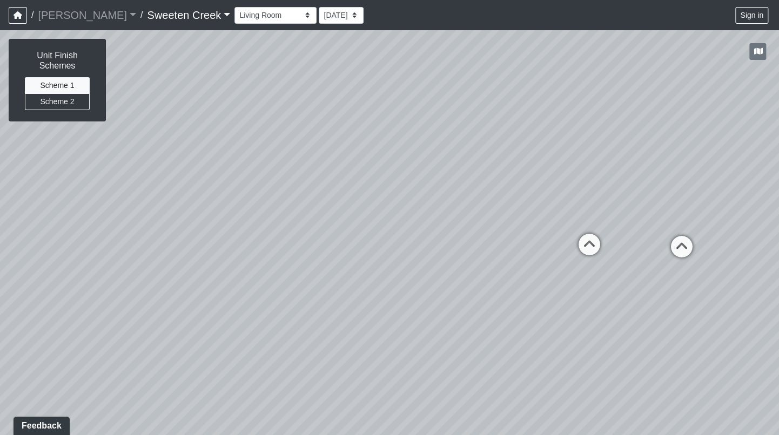
drag, startPoint x: 249, startPoint y: 257, endPoint x: 91, endPoint y: 285, distance: 160.2
click at [68, 293] on div "Loading... Office Loading... Reception Loading... Mailroom - Elevator Lobby Loa…" at bounding box center [389, 232] width 779 height 405
drag, startPoint x: 364, startPoint y: 366, endPoint x: 589, endPoint y: 321, distance: 229.1
click at [589, 321] on div "Loading... Office Loading... Reception Loading... Mailroom - Elevator Lobby Loa…" at bounding box center [389, 232] width 779 height 405
drag, startPoint x: 519, startPoint y: 279, endPoint x: 438, endPoint y: 331, distance: 96.2
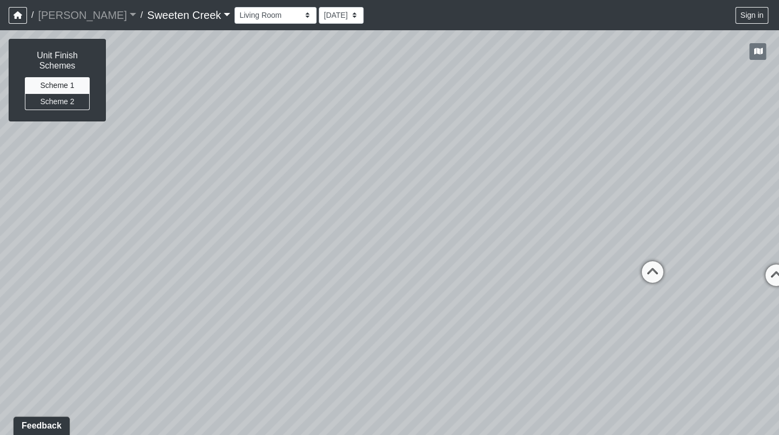
click at [438, 331] on div "Loading... Office Loading... Reception Loading... Mailroom - Elevator Lobby Loa…" at bounding box center [389, 232] width 779 height 405
drag, startPoint x: 621, startPoint y: 285, endPoint x: 355, endPoint y: 301, distance: 266.7
click at [355, 301] on div "Loading... Office Loading... Reception Loading... Mailroom - Elevator Lobby Loa…" at bounding box center [389, 232] width 779 height 405
drag, startPoint x: 672, startPoint y: 301, endPoint x: 365, endPoint y: 318, distance: 308.3
click at [365, 318] on div "Loading... Office Loading... Reception Loading... Mailroom - Elevator Lobby Loa…" at bounding box center [389, 232] width 779 height 405
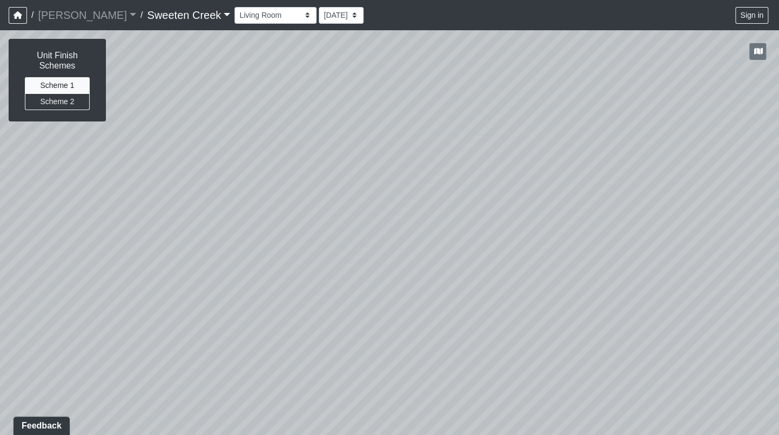
drag, startPoint x: 605, startPoint y: 304, endPoint x: 395, endPoint y: 329, distance: 211.7
click at [395, 329] on div "Loading... Office Loading... Reception Loading... Mailroom - Elevator Lobby Loa…" at bounding box center [389, 232] width 779 height 405
drag, startPoint x: 724, startPoint y: 353, endPoint x: 574, endPoint y: 273, distance: 170.1
click at [574, 273] on div "Loading... Office Loading... Reception Loading... Mailroom - Elevator Lobby Loa…" at bounding box center [389, 232] width 779 height 405
click at [258, 15] on select "Bistro Fitness - Hobby Booth Seating Counter Dining Dining 2 Elevators Elevator…" at bounding box center [275, 15] width 82 height 17
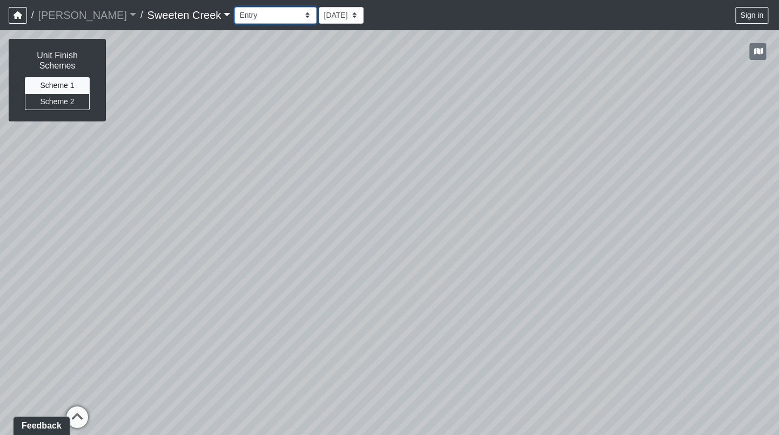
click at [234, 7] on select "Bistro Fitness - Hobby Booth Seating Counter Dining Dining 2 Elevators Elevator…" at bounding box center [275, 15] width 82 height 17
drag, startPoint x: 399, startPoint y: 309, endPoint x: 624, endPoint y: 264, distance: 229.3
click at [624, 264] on div "Loading... Office Loading... Reception Loading... Mailroom - Elevator Lobby Loa…" at bounding box center [389, 232] width 779 height 405
drag, startPoint x: 625, startPoint y: 268, endPoint x: 580, endPoint y: 180, distance: 98.3
click at [580, 180] on div "Loading... Office Loading... Reception Loading... Mailroom - Elevator Lobby Loa…" at bounding box center [389, 232] width 779 height 405
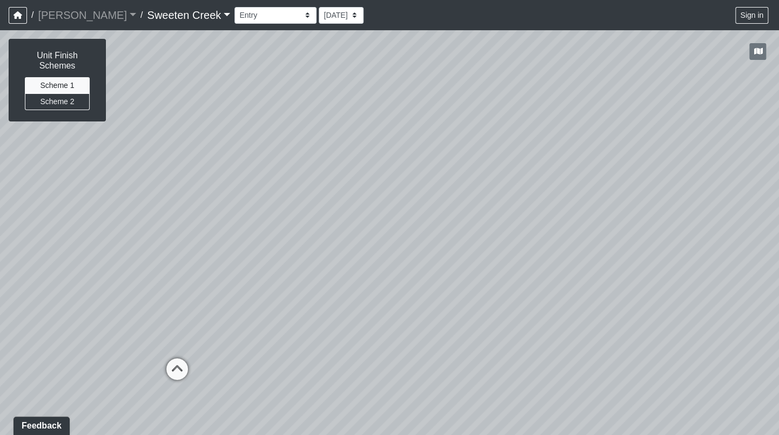
drag, startPoint x: 551, startPoint y: 312, endPoint x: 440, endPoint y: 455, distance: 181.7
click at [440, 435] on html "/ [PERSON_NAME] Loading... / Sweeten Creek Sweeten Creek Loading... [GEOGRAPHIC…" at bounding box center [389, 217] width 779 height 435
drag, startPoint x: 419, startPoint y: 195, endPoint x: 537, endPoint y: 241, distance: 126.9
click at [744, 212] on div "Loading... Office Loading... Reception Loading... Mailroom - Elevator Lobby Loa…" at bounding box center [389, 232] width 779 height 405
click at [441, 353] on icon at bounding box center [436, 357] width 32 height 32
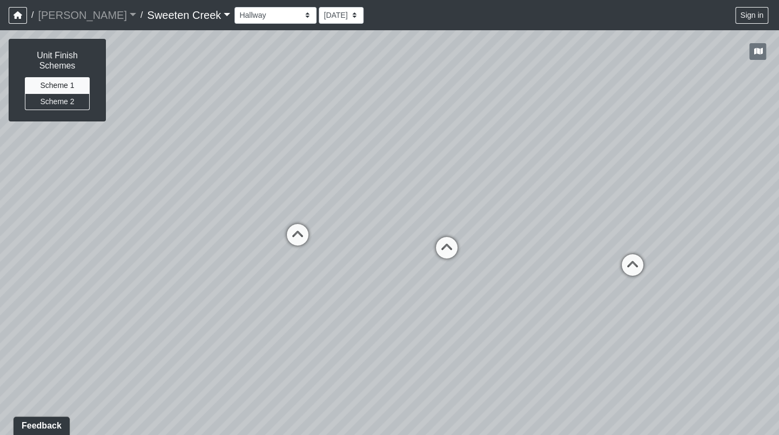
drag, startPoint x: 611, startPoint y: 308, endPoint x: 164, endPoint y: 273, distance: 448.0
click at [143, 271] on div "Loading... Office Loading... Reception Loading... Mailroom - Elevator Lobby Loa…" at bounding box center [389, 232] width 779 height 405
click at [634, 264] on icon at bounding box center [630, 270] width 32 height 32
drag, startPoint x: 697, startPoint y: 296, endPoint x: 350, endPoint y: 249, distance: 349.9
click at [351, 249] on div "Loading... Office Loading... Reception Loading... Mailroom - Elevator Lobby Loa…" at bounding box center [389, 232] width 779 height 405
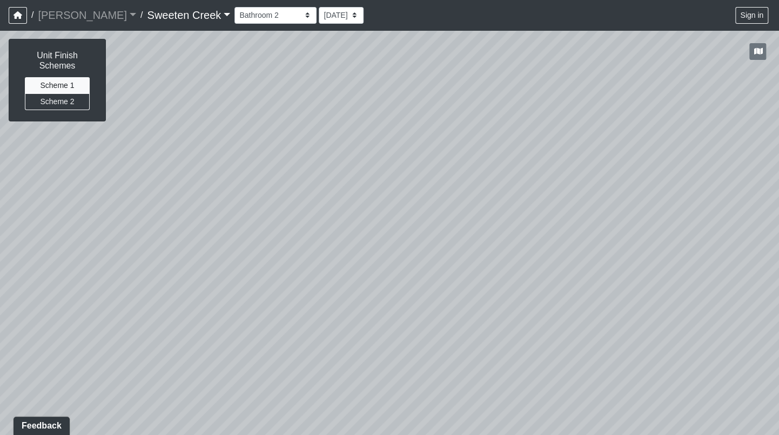
drag, startPoint x: 653, startPoint y: 266, endPoint x: 298, endPoint y: 231, distance: 357.1
click at [298, 231] on div "Loading... Office Loading... Reception Loading... Mailroom - Elevator Lobby Loa…" at bounding box center [389, 232] width 779 height 405
drag, startPoint x: 425, startPoint y: 230, endPoint x: 304, endPoint y: 228, distance: 120.5
click at [304, 228] on div "Loading... Office Loading... Reception Loading... Mailroom - Elevator Lobby Loa…" at bounding box center [389, 232] width 779 height 405
drag, startPoint x: 268, startPoint y: 317, endPoint x: 743, endPoint y: 326, distance: 474.3
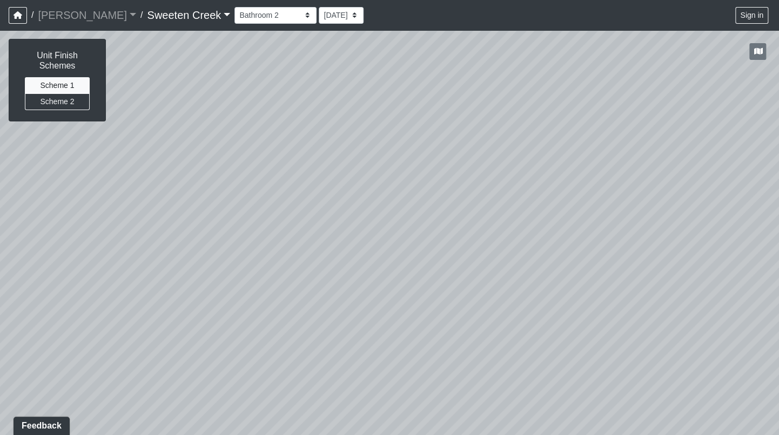
click at [743, 326] on div "Loading... Office Loading... Reception Loading... Mailroom - Elevator Lobby Loa…" at bounding box center [389, 232] width 779 height 405
drag, startPoint x: 190, startPoint y: 244, endPoint x: 734, endPoint y: 288, distance: 545.7
click at [734, 288] on div "Loading... Office Loading... Reception Loading... Mailroom - Elevator Lobby Loa…" at bounding box center [389, 232] width 779 height 405
click at [179, 218] on icon at bounding box center [183, 223] width 32 height 32
drag, startPoint x: 554, startPoint y: 293, endPoint x: 344, endPoint y: 290, distance: 209.6
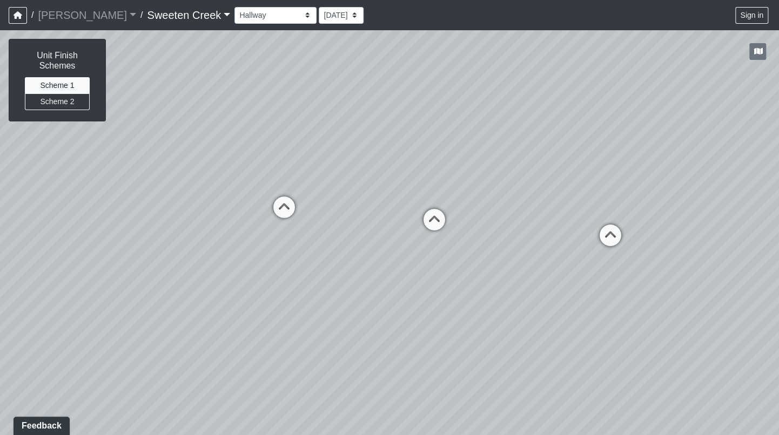
click at [344, 290] on div "Loading... Office Loading... Reception Loading... Mailroom - Elevator Lobby Loa…" at bounding box center [389, 232] width 779 height 405
click at [435, 223] on icon at bounding box center [434, 225] width 32 height 32
drag, startPoint x: 495, startPoint y: 305, endPoint x: 489, endPoint y: 338, distance: 33.5
click at [331, 365] on div "Loading... Office Loading... Reception Loading... Mailroom - Elevator Lobby Loa…" at bounding box center [389, 232] width 779 height 405
drag, startPoint x: 389, startPoint y: 315, endPoint x: 156, endPoint y: 341, distance: 234.8
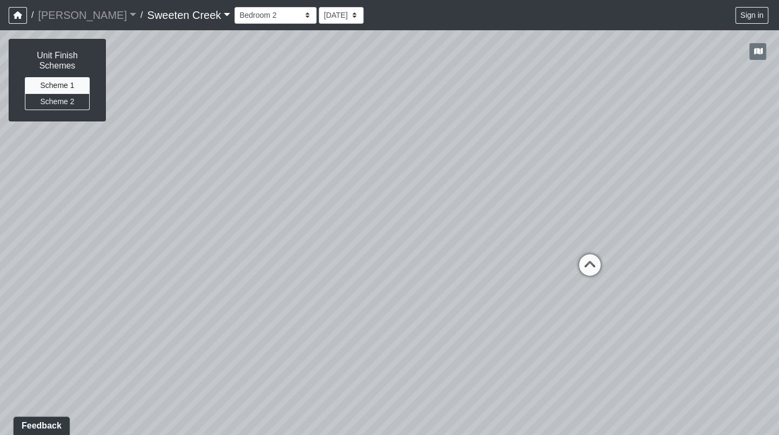
click at [151, 342] on div "Loading... Office Loading... Reception Loading... Mailroom - Elevator Lobby Loa…" at bounding box center [389, 232] width 779 height 405
click at [513, 280] on icon at bounding box center [514, 282] width 32 height 32
drag, startPoint x: 546, startPoint y: 307, endPoint x: 128, endPoint y: 245, distance: 422.6
click at [39, 257] on div "Loading... Office Loading... Reception Loading... Mailroom - Elevator Lobby Loa…" at bounding box center [389, 232] width 779 height 405
drag, startPoint x: 534, startPoint y: 233, endPoint x: 238, endPoint y: 216, distance: 296.5
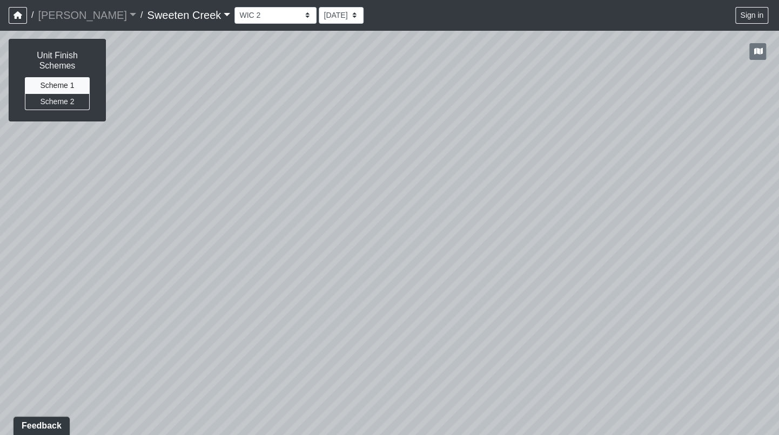
click at [135, 190] on div "Loading... Office Loading... Reception Loading... Mailroom - Elevator Lobby Loa…" at bounding box center [389, 232] width 779 height 405
drag, startPoint x: 506, startPoint y: 241, endPoint x: 95, endPoint y: 198, distance: 413.2
click at [96, 198] on div "Loading... Office Loading... Reception Loading... Mailroom - Elevator Lobby Loa…" at bounding box center [389, 232] width 779 height 405
drag, startPoint x: 640, startPoint y: 159, endPoint x: 304, endPoint y: 235, distance: 344.5
click at [304, 235] on div "Loading... Office Loading... Reception Loading... Mailroom - Elevator Lobby Loa…" at bounding box center [389, 232] width 779 height 405
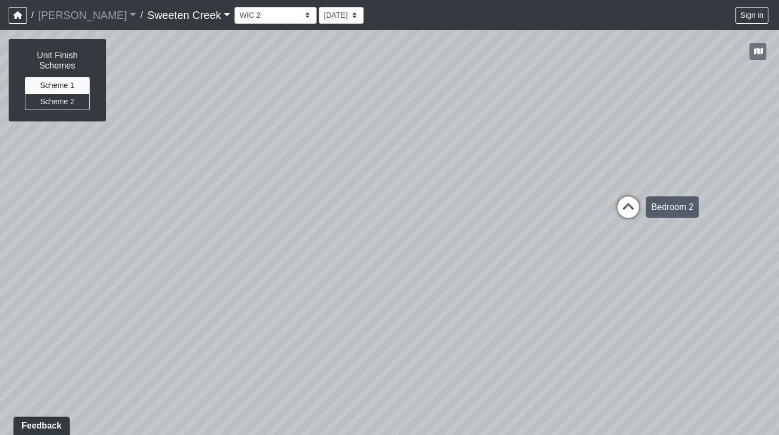
click at [625, 204] on icon at bounding box center [627, 213] width 32 height 32
drag, startPoint x: 494, startPoint y: 217, endPoint x: 299, endPoint y: 195, distance: 196.2
click at [779, 253] on html "/ [PERSON_NAME] Loading... / Sweeten Creek Sweeten Creek Loading... [GEOGRAPHIC…" at bounding box center [389, 217] width 779 height 435
drag, startPoint x: 103, startPoint y: 245, endPoint x: 387, endPoint y: 306, distance: 290.5
click at [611, 293] on div "Loading... Office Loading... Reception Loading... Mailroom - Elevator Lobby Loa…" at bounding box center [389, 232] width 779 height 405
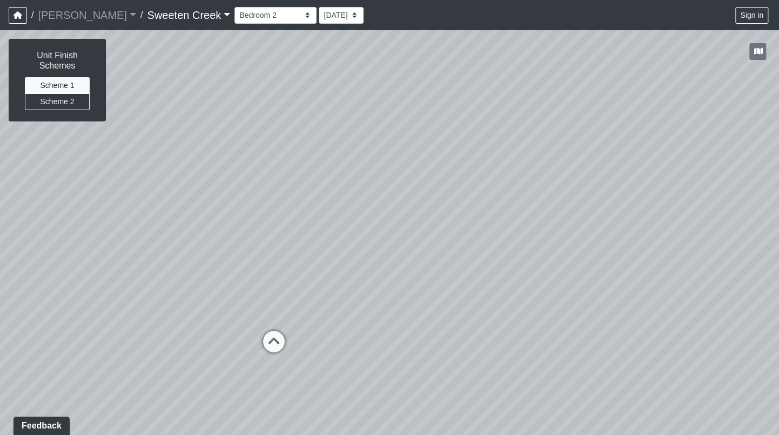
drag, startPoint x: 316, startPoint y: 309, endPoint x: 292, endPoint y: 247, distance: 66.0
click at [316, 211] on div "Loading... Office Loading... Reception Loading... Mailroom - Elevator Lobby Loa…" at bounding box center [389, 232] width 779 height 405
click at [274, 339] on icon at bounding box center [270, 349] width 32 height 32
drag, startPoint x: 413, startPoint y: 343, endPoint x: -28, endPoint y: 224, distance: 456.5
click at [0, 224] on html "/ [PERSON_NAME] Loading... / Sweeten Creek Sweeten Creek Loading... [GEOGRAPHIC…" at bounding box center [389, 217] width 779 height 435
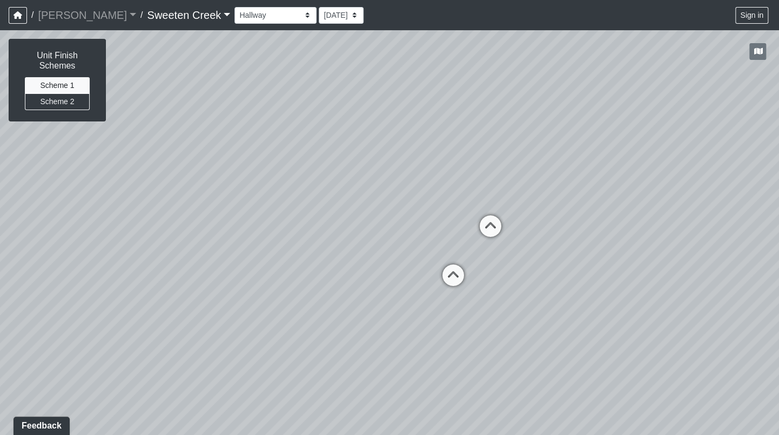
drag, startPoint x: 450, startPoint y: 304, endPoint x: 387, endPoint y: 356, distance: 82.8
click at [316, 376] on div "Loading... Office Loading... Reception Loading... Mailroom - Elevator Lobby Loa…" at bounding box center [389, 232] width 779 height 405
click at [454, 270] on icon at bounding box center [455, 280] width 32 height 32
drag, startPoint x: 546, startPoint y: 334, endPoint x: 41, endPoint y: 342, distance: 505.6
click at [41, 342] on div "Loading... Office Loading... Reception Loading... Mailroom - Elevator Lobby Loa…" at bounding box center [389, 232] width 779 height 405
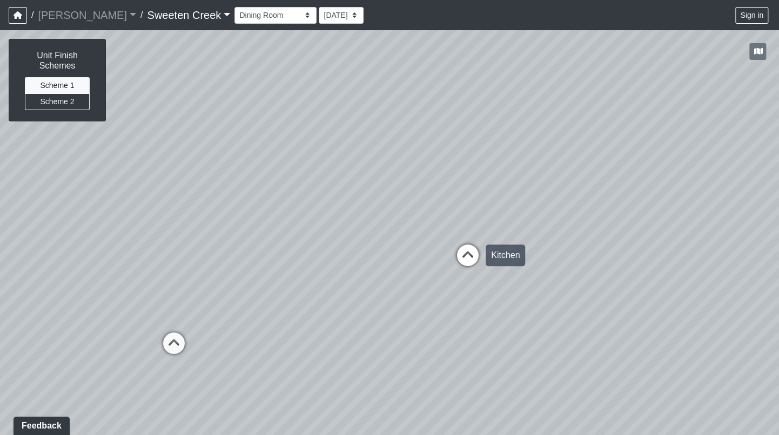
click at [472, 252] on icon at bounding box center [468, 261] width 32 height 32
drag, startPoint x: 472, startPoint y: 251, endPoint x: 603, endPoint y: 288, distance: 136.3
click at [603, 288] on div "Loading... Office Loading... Reception Loading... Mailroom - Elevator Lobby Loa…" at bounding box center [389, 232] width 779 height 405
drag, startPoint x: 292, startPoint y: 310, endPoint x: 562, endPoint y: 314, distance: 270.1
click at [588, 315] on div "Loading... Office Loading... Reception Loading... Mailroom - Elevator Lobby Loa…" at bounding box center [389, 232] width 779 height 405
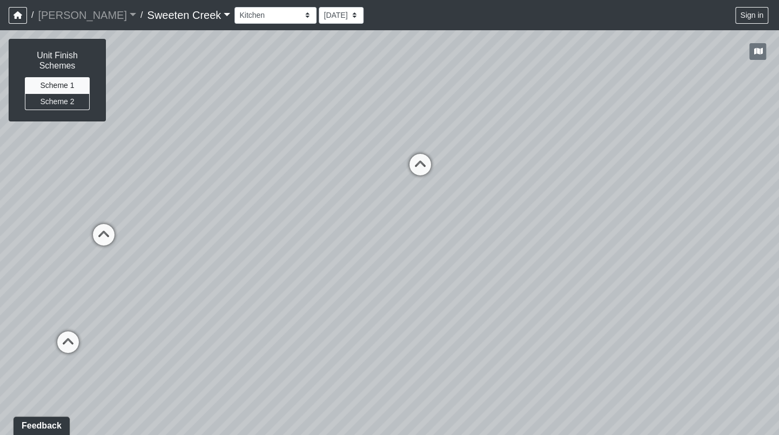
drag, startPoint x: 130, startPoint y: 325, endPoint x: 430, endPoint y: 293, distance: 301.5
click at [430, 293] on div "Loading... Office Loading... Reception Loading... Mailroom - Elevator Lobby Loa…" at bounding box center [389, 232] width 779 height 405
drag, startPoint x: 314, startPoint y: 198, endPoint x: 539, endPoint y: 226, distance: 227.0
click at [539, 226] on div "Loading... Office Loading... Reception Loading... Mailroom - Elevator Lobby Loa…" at bounding box center [389, 232] width 779 height 405
click at [321, 235] on icon at bounding box center [315, 242] width 32 height 32
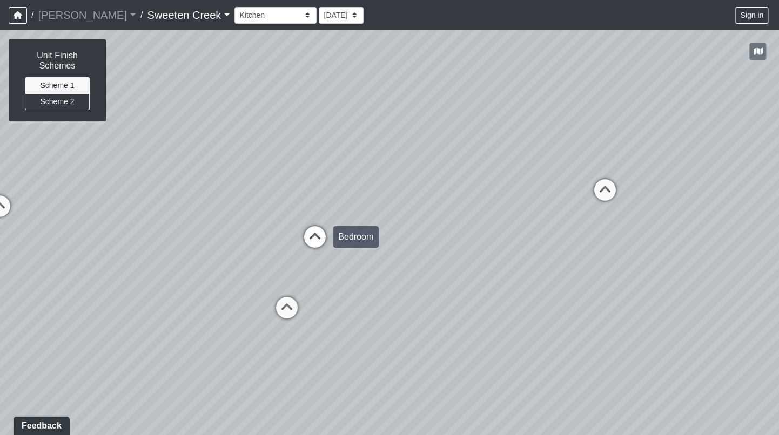
select select "9mek3u3ZQkt1KrziTrJ95e"
drag, startPoint x: 321, startPoint y: 235, endPoint x: 106, endPoint y: 275, distance: 218.2
click at [106, 275] on div "Loading... Office Loading... Reception Loading... Mailroom - Elevator Lobby Loa…" at bounding box center [389, 232] width 779 height 405
drag, startPoint x: 186, startPoint y: 332, endPoint x: 635, endPoint y: 314, distance: 449.2
click at [635, 314] on div "Loading... Office Loading... Reception Loading... Mailroom - Elevator Lobby Loa…" at bounding box center [389, 232] width 779 height 405
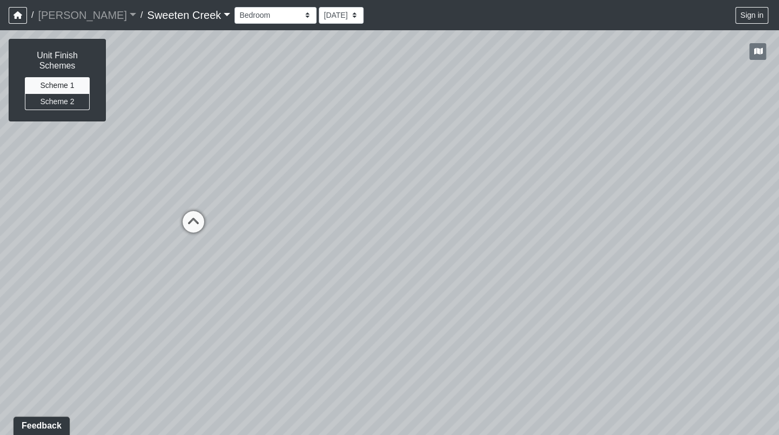
drag, startPoint x: 410, startPoint y: 293, endPoint x: 609, endPoint y: 282, distance: 199.1
click at [609, 282] on div "Loading... Office Loading... Reception Loading... Mailroom - Elevator Lobby Loa…" at bounding box center [389, 232] width 779 height 405
